Goal: Find contact information: Find contact information

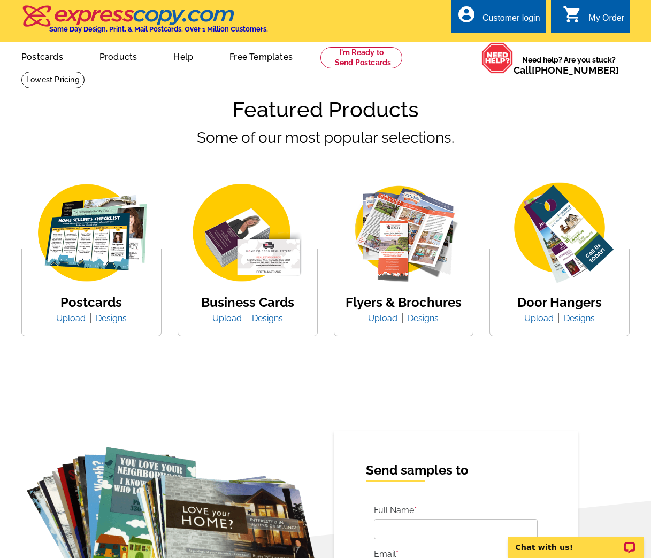
scroll to position [1294, 0]
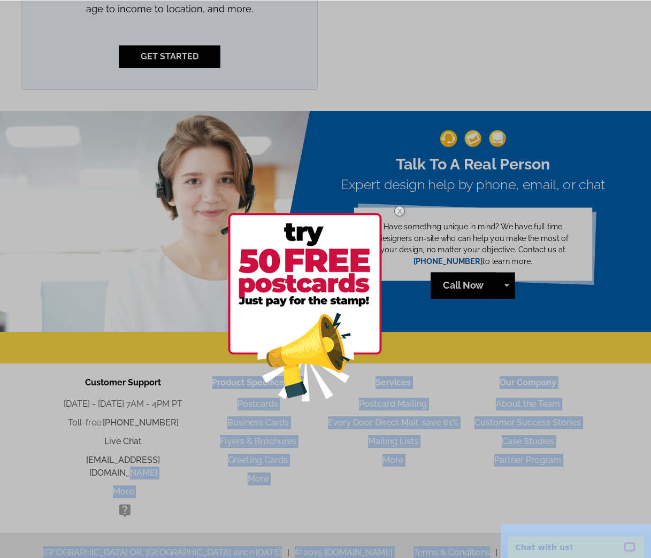
drag, startPoint x: 180, startPoint y: 458, endPoint x: 62, endPoint y: 455, distance: 118.3
click at [46, 455] on div at bounding box center [325, 280] width 651 height 558
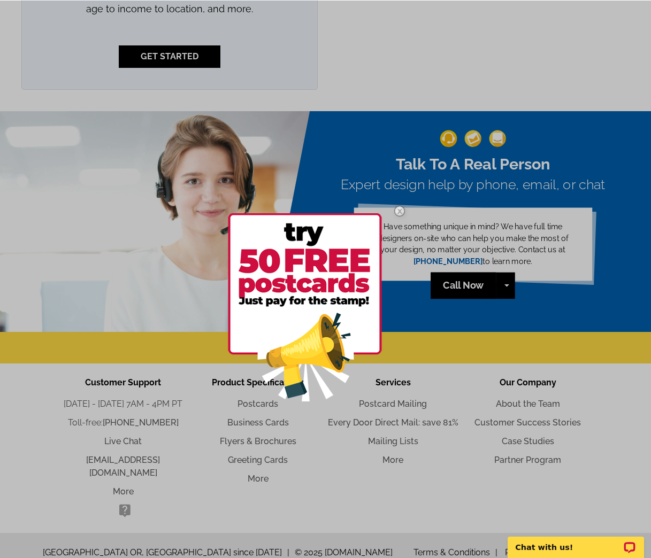
click at [509, 285] on div at bounding box center [325, 280] width 651 height 558
click at [317, 488] on div at bounding box center [325, 280] width 651 height 558
drag, startPoint x: 174, startPoint y: 459, endPoint x: 58, endPoint y: 455, distance: 116.1
click at [60, 455] on div at bounding box center [325, 280] width 651 height 558
click at [56, 454] on div at bounding box center [325, 280] width 651 height 558
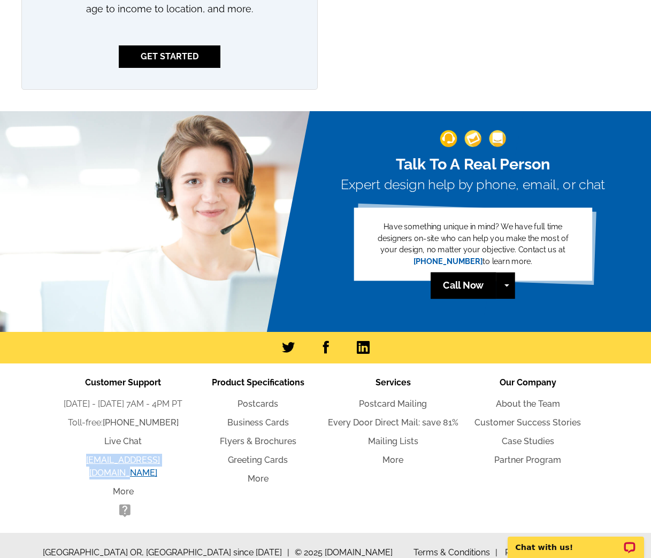
drag, startPoint x: 184, startPoint y: 457, endPoint x: 70, endPoint y: 460, distance: 114.0
click at [70, 460] on li "[EMAIL_ADDRESS][DOMAIN_NAME]" at bounding box center [123, 467] width 135 height 26
copy link "[EMAIL_ADDRESS][DOMAIN_NAME]"
